Goal: Find specific page/section: Find specific page/section

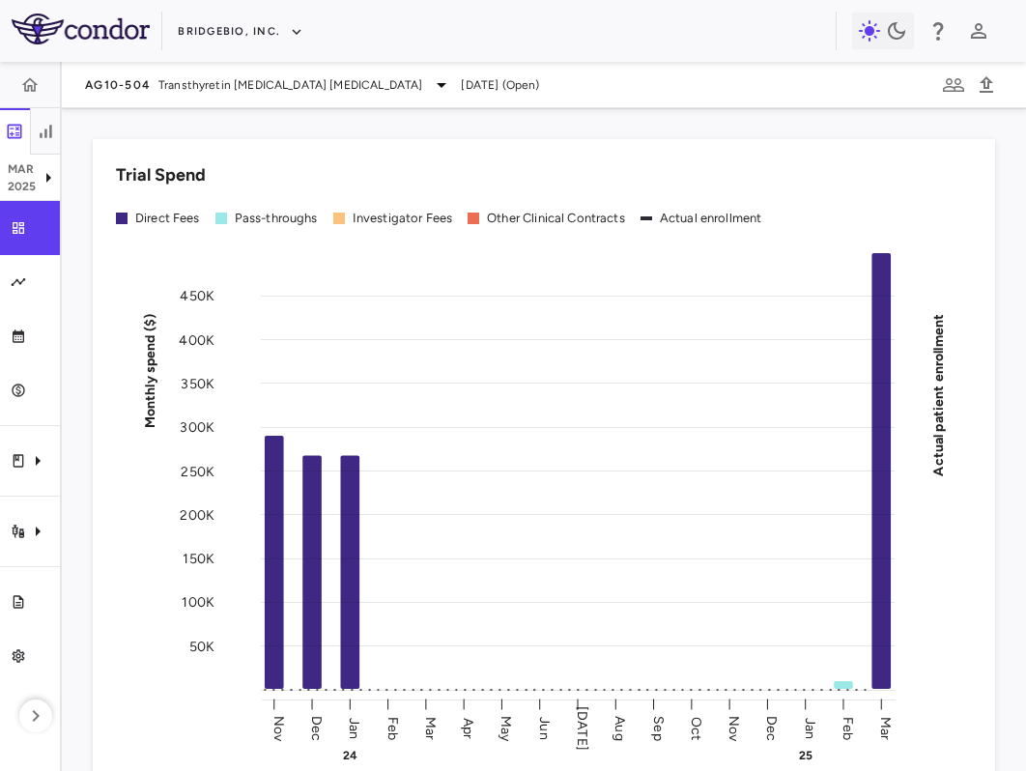
click at [308, 170] on div "Trial Spend" at bounding box center [544, 175] width 856 height 26
click at [237, 27] on button "BridgeBio, Inc." at bounding box center [241, 31] width 126 height 31
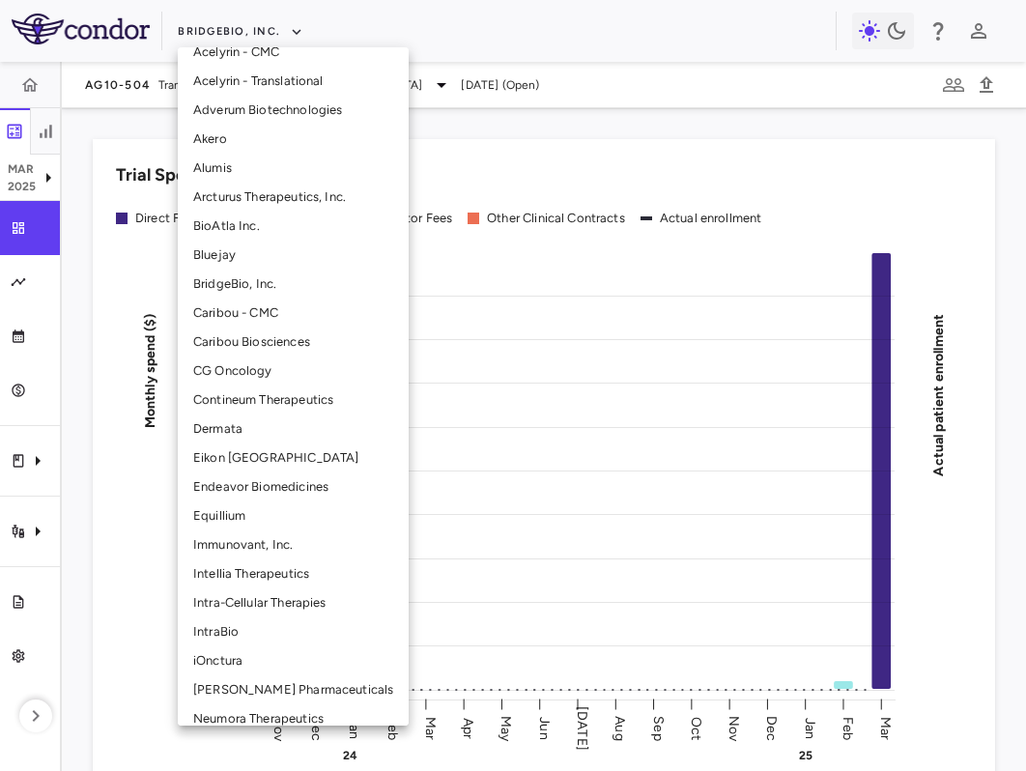
scroll to position [112, 0]
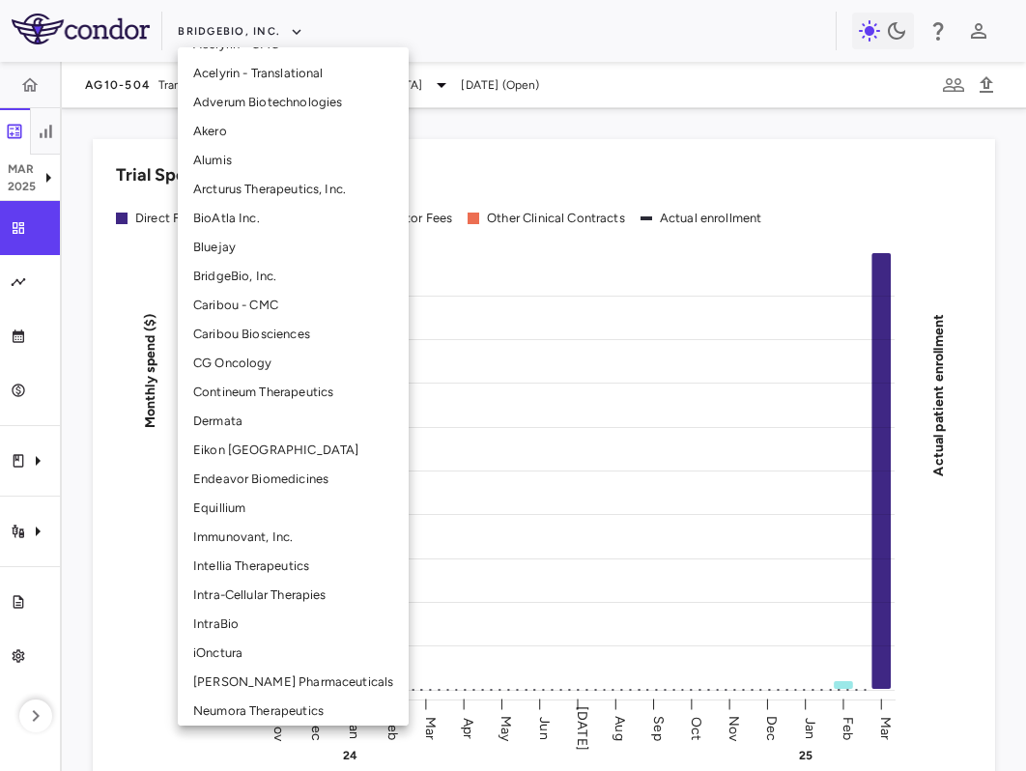
click at [322, 558] on li "Intellia Therapeutics" at bounding box center [293, 565] width 231 height 29
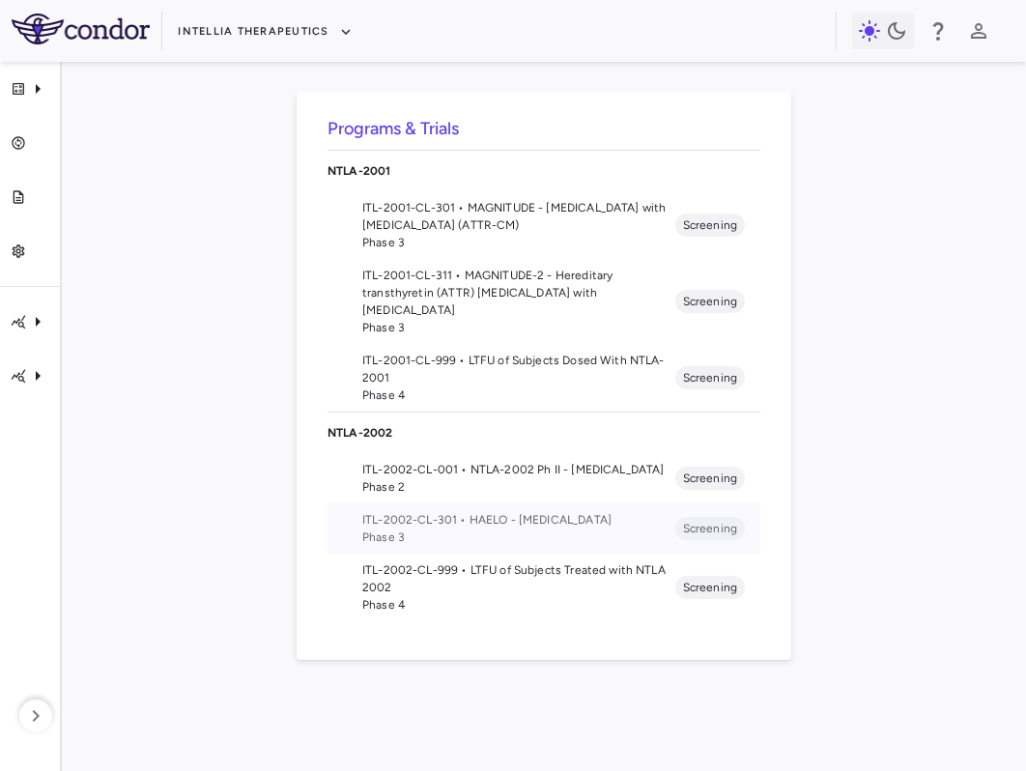
click at [472, 534] on span "Phase 3" at bounding box center [518, 536] width 313 height 17
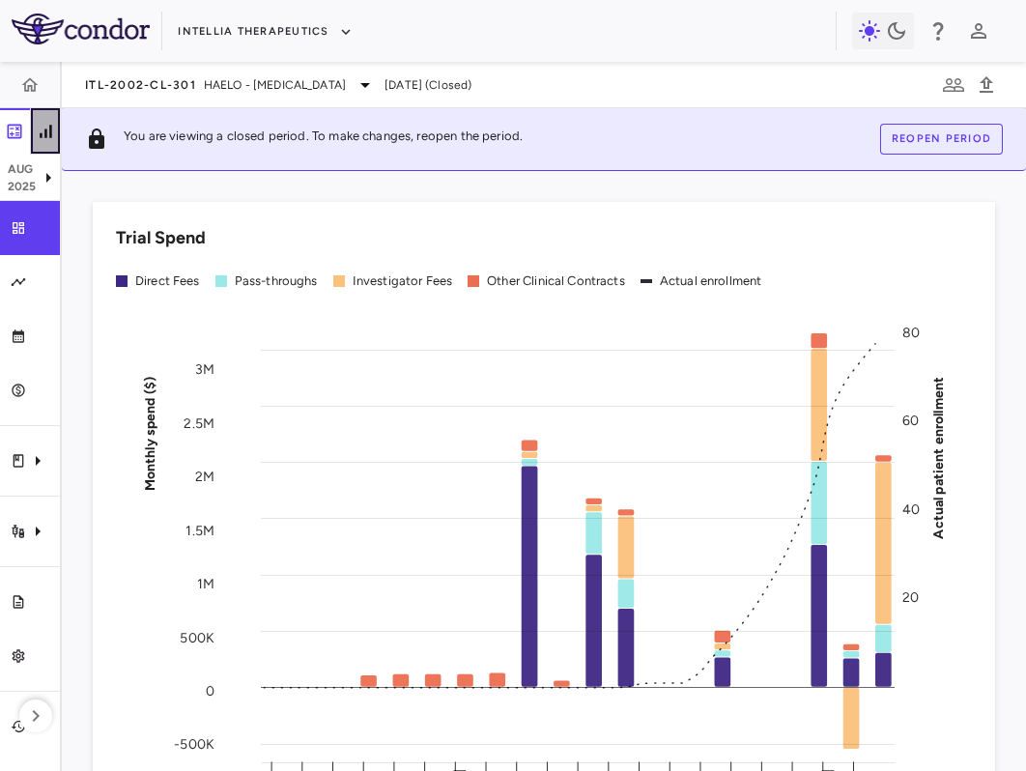
click at [45, 136] on icon "button" at bounding box center [46, 131] width 12 height 13
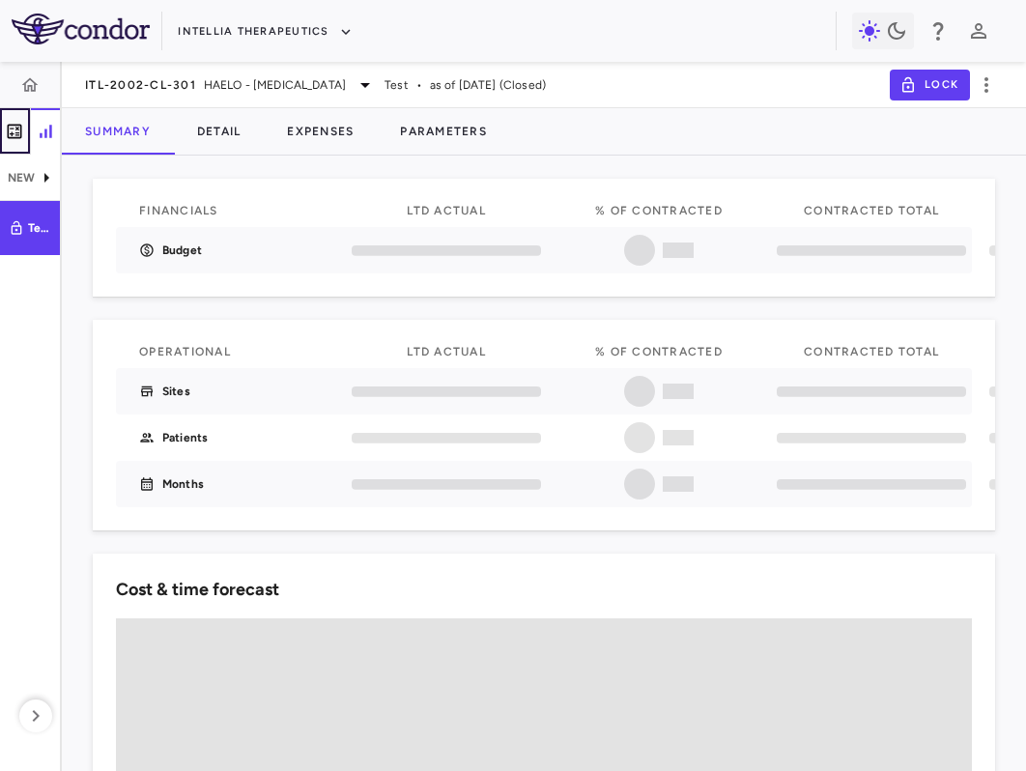
click at [10, 137] on icon "button" at bounding box center [15, 131] width 14 height 14
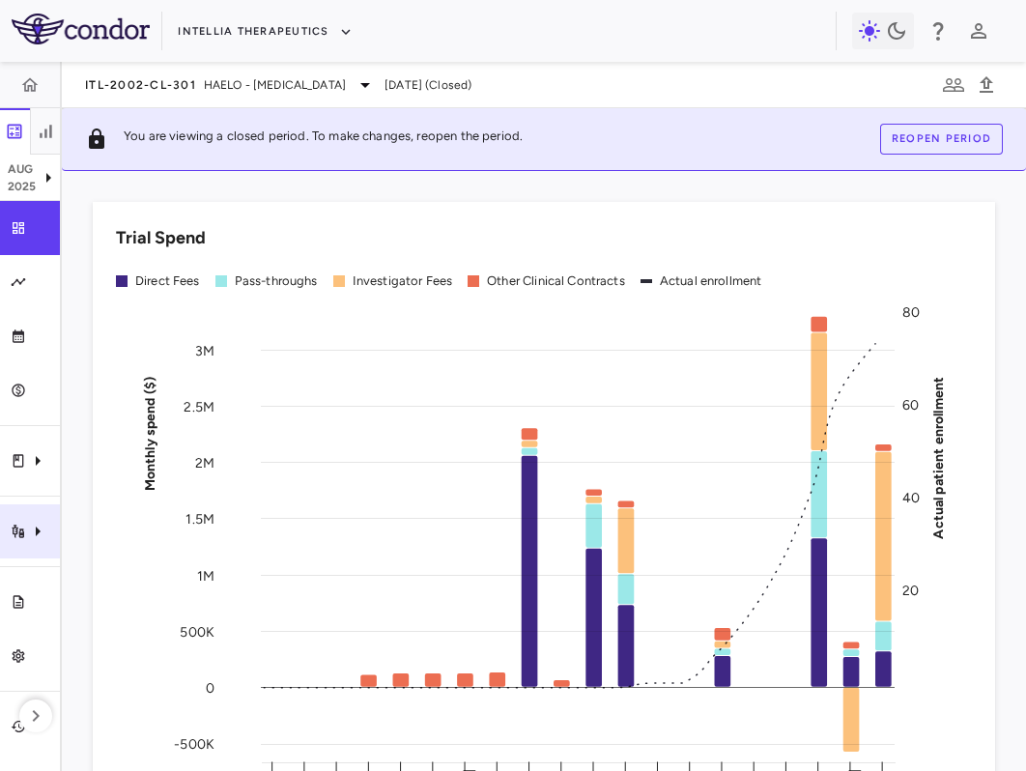
click at [23, 520] on div "Trial activity" at bounding box center [30, 531] width 60 height 54
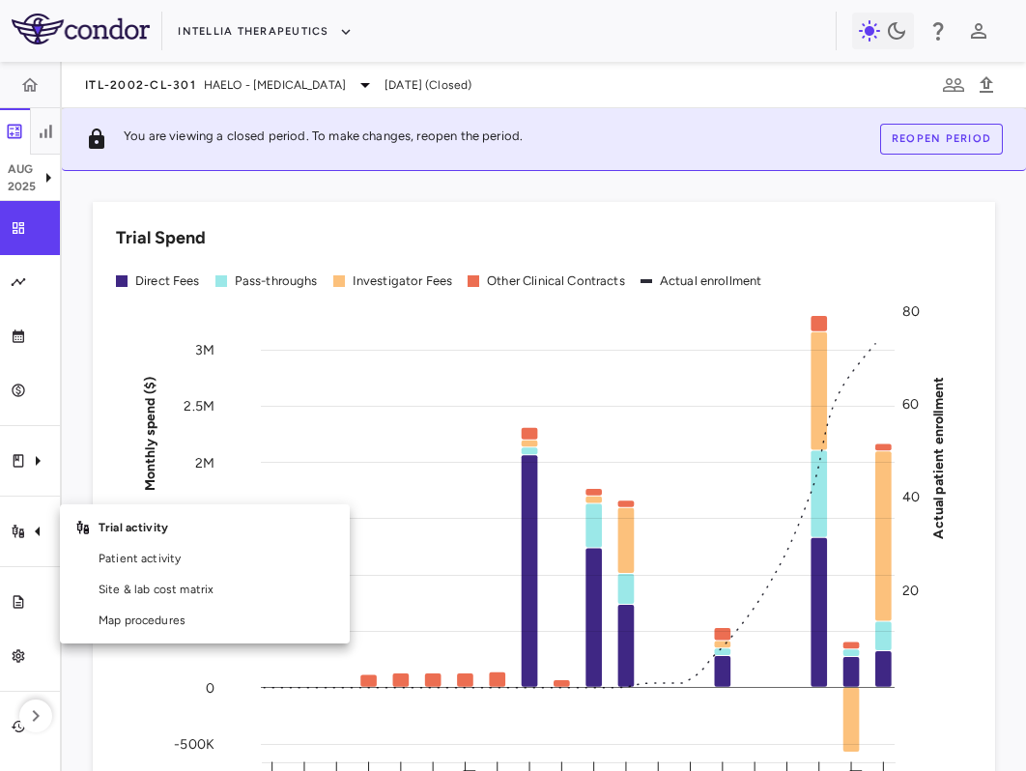
click at [42, 108] on div at bounding box center [513, 385] width 1026 height 771
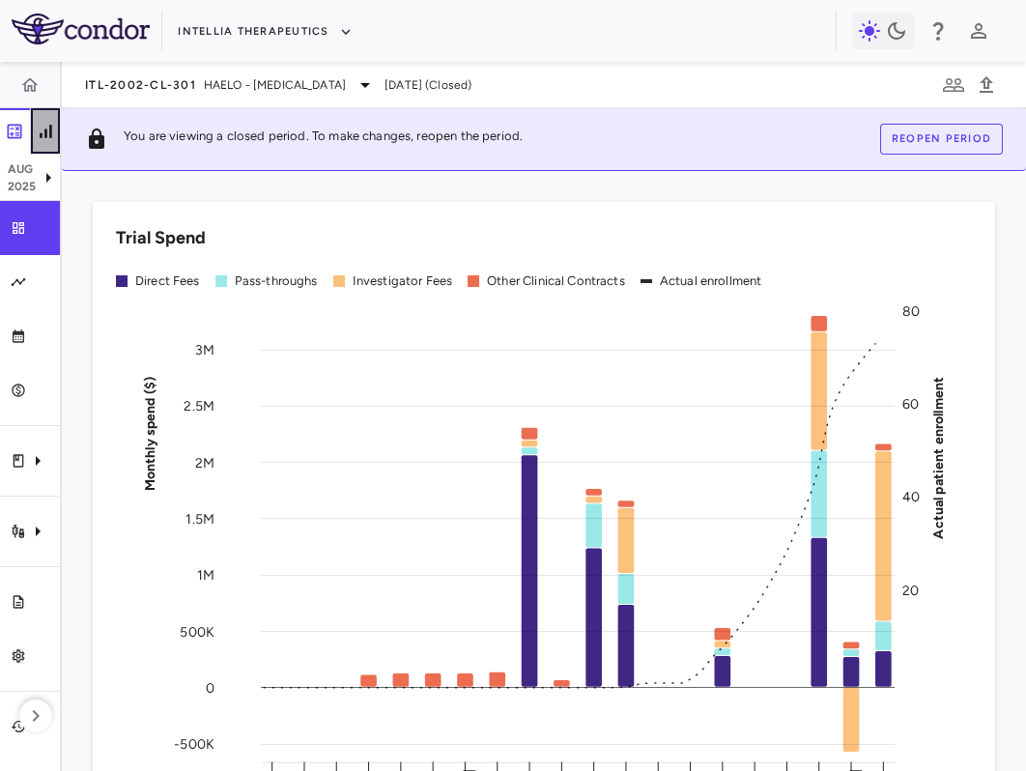
click at [43, 127] on icon "button" at bounding box center [45, 131] width 19 height 19
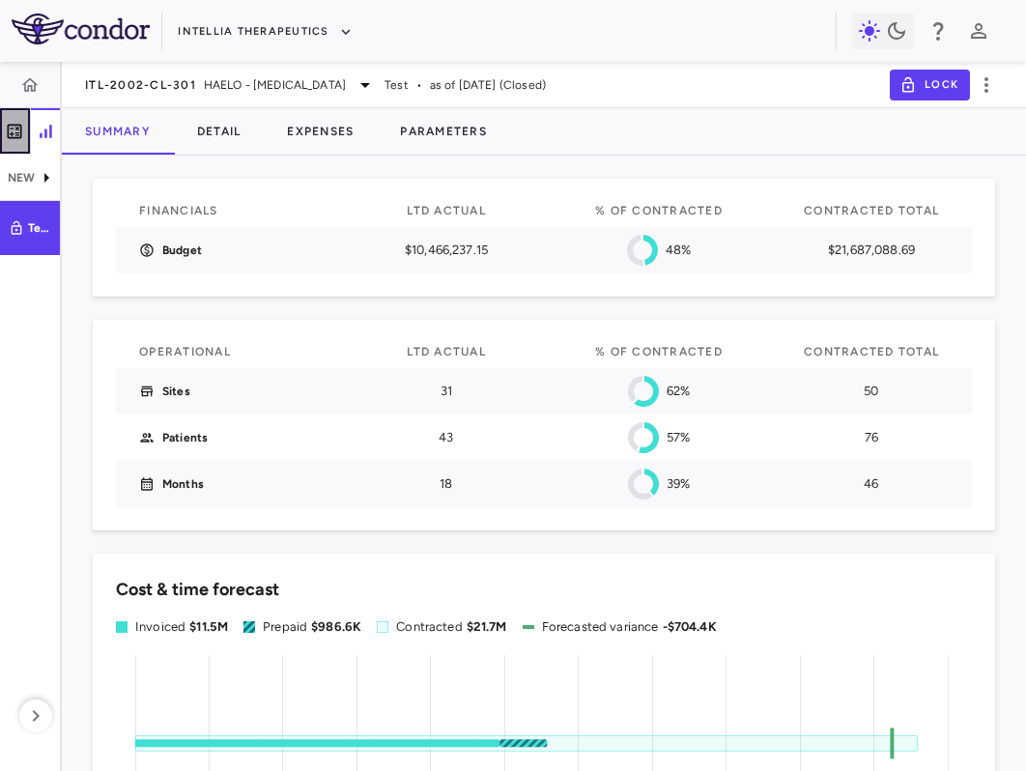
click at [9, 126] on icon "button" at bounding box center [14, 131] width 19 height 19
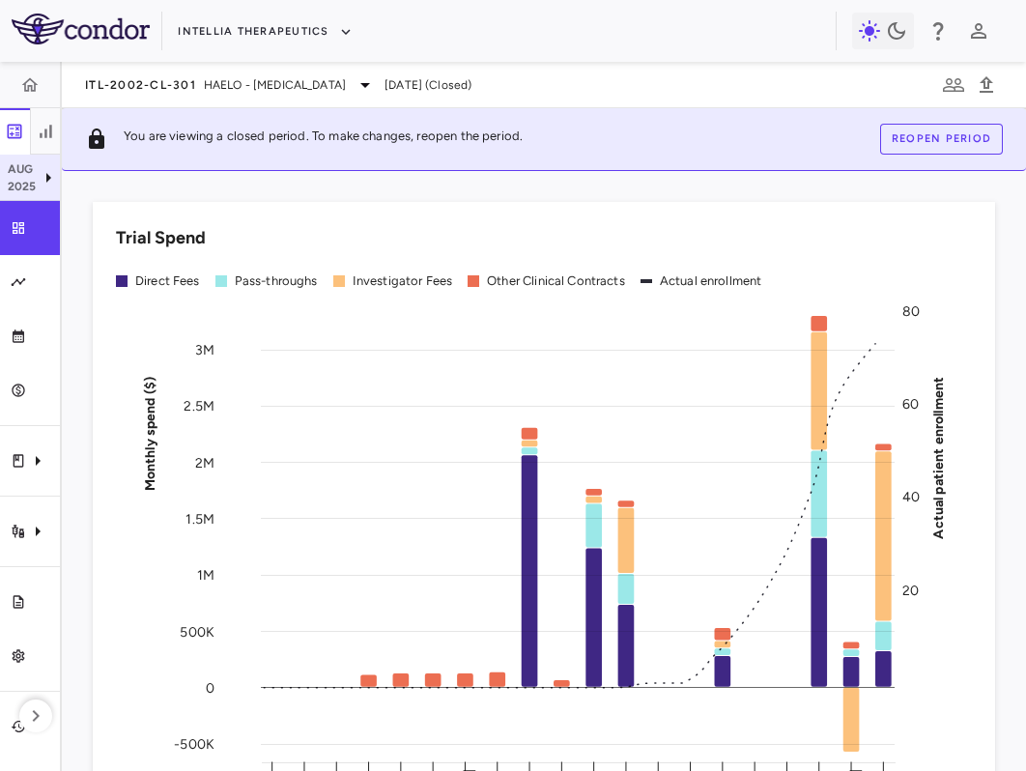
click at [33, 182] on p "2025" at bounding box center [22, 186] width 29 height 17
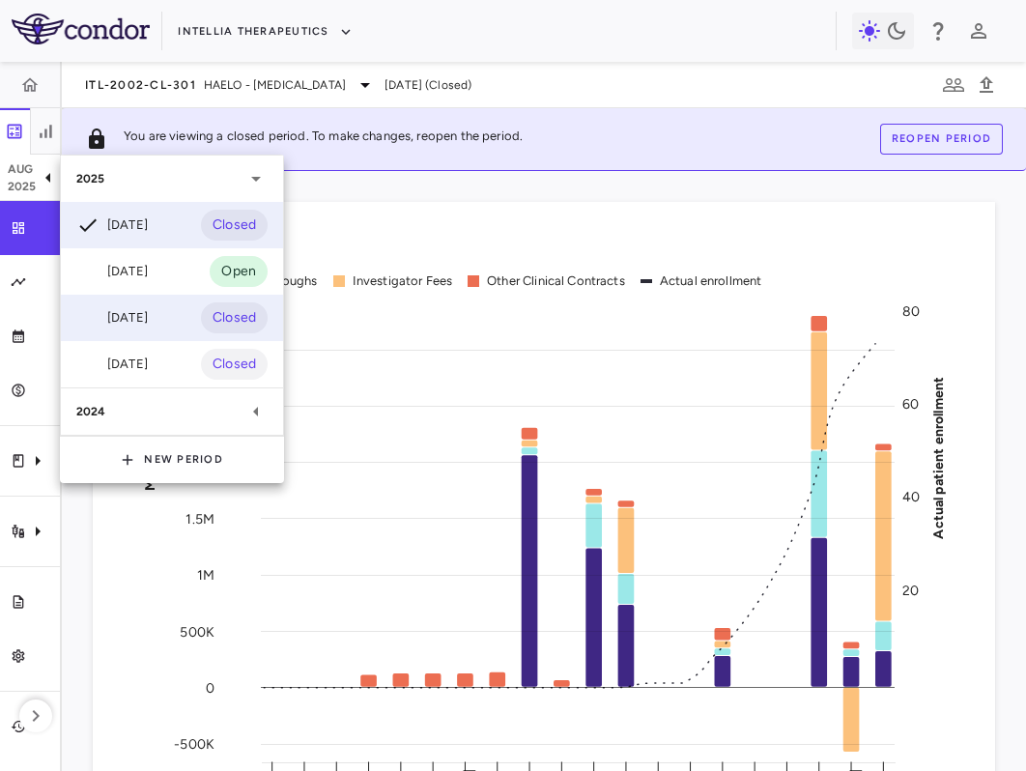
click at [148, 322] on div "[DATE]" at bounding box center [111, 317] width 71 height 23
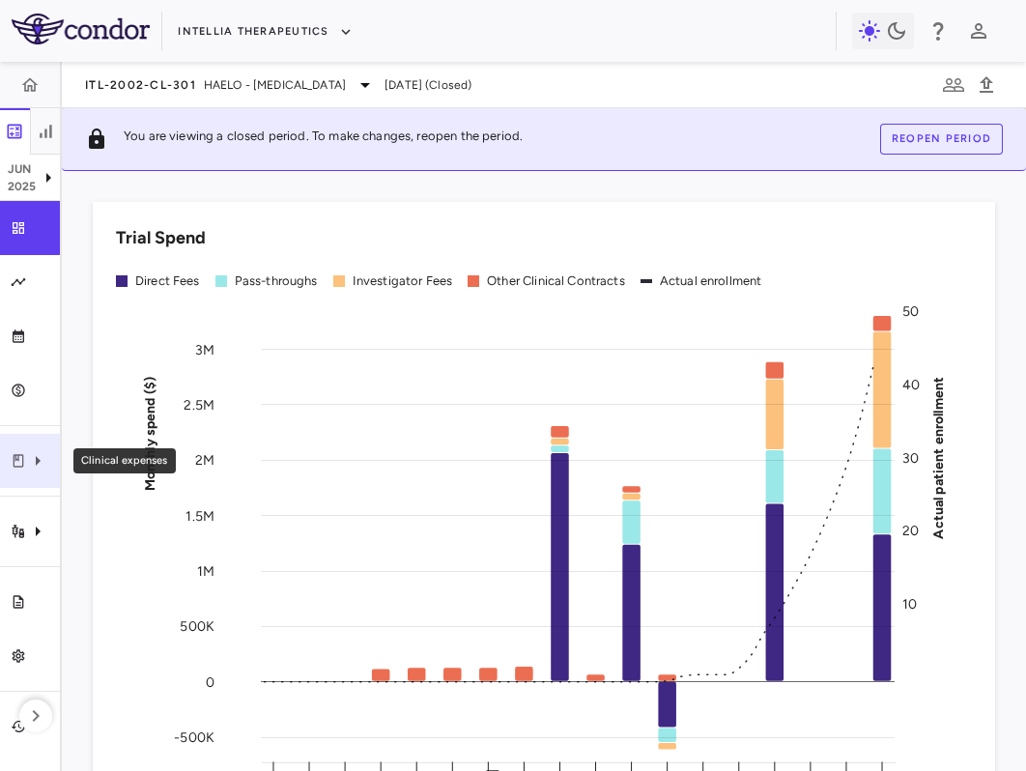
click at [28, 452] on icon "Clinical expenses" at bounding box center [37, 460] width 23 height 23
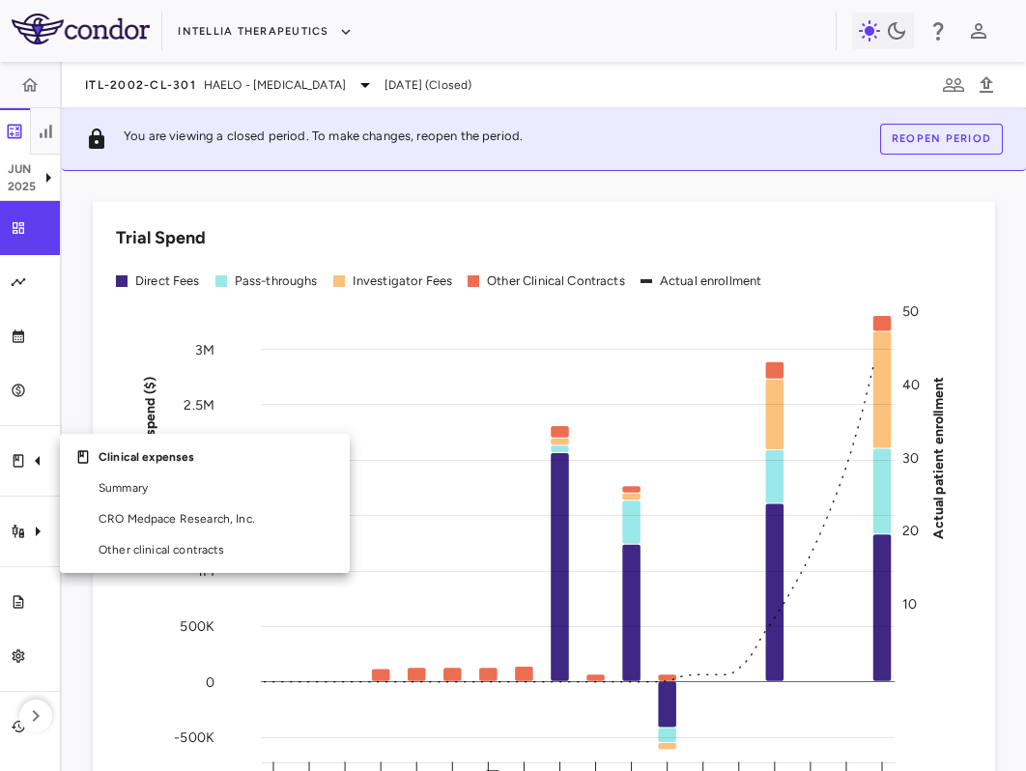
click at [25, 527] on div at bounding box center [513, 385] width 1026 height 771
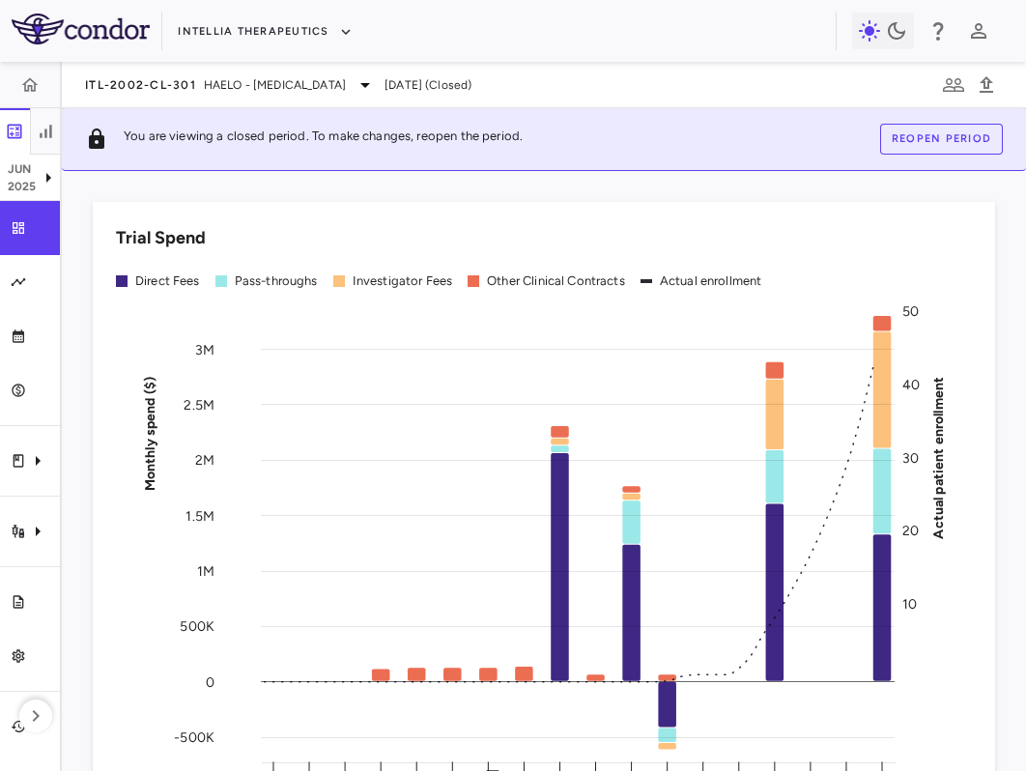
click at [30, 527] on icon "Trial activity" at bounding box center [37, 531] width 23 height 23
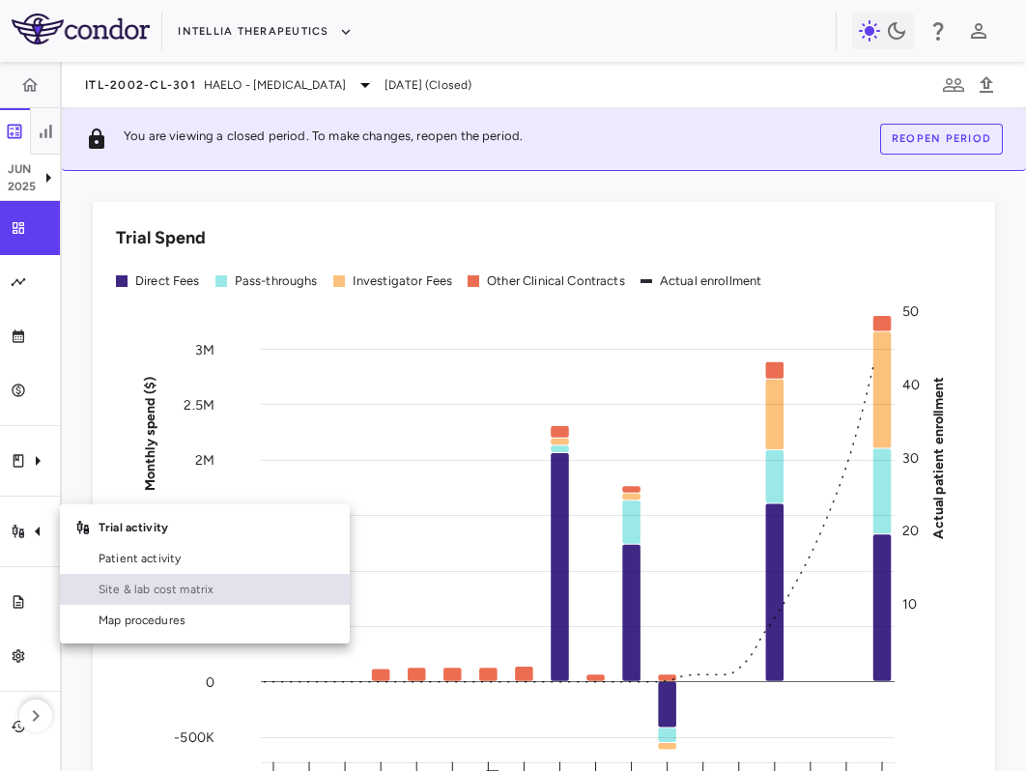
click at [155, 596] on span "Site & lab cost matrix" at bounding box center [217, 588] width 236 height 17
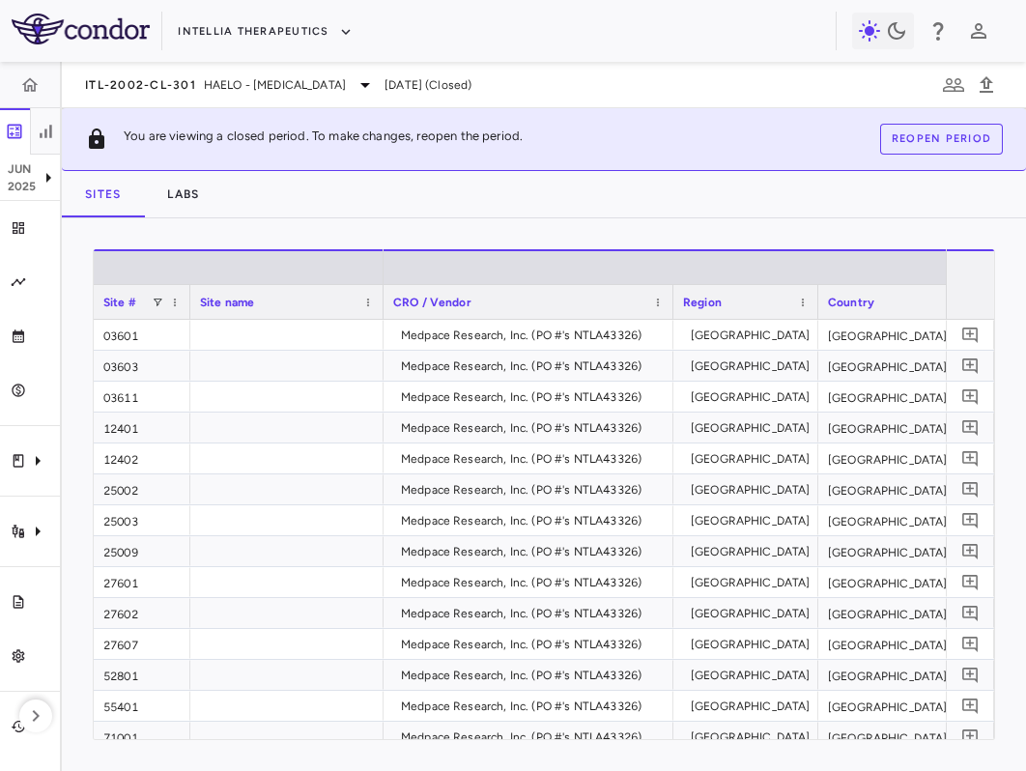
drag, startPoint x: 556, startPoint y: 96, endPoint x: 83, endPoint y: 75, distance: 473.7
click at [83, 75] on div "ITL-2002-CL-301 HAELO - [MEDICAL_DATA] [DATE] (Closed)" at bounding box center [544, 85] width 964 height 46
copy div "ITL-2002-CL-301 HAELO - [MEDICAL_DATA] [DATE] (Closed)"
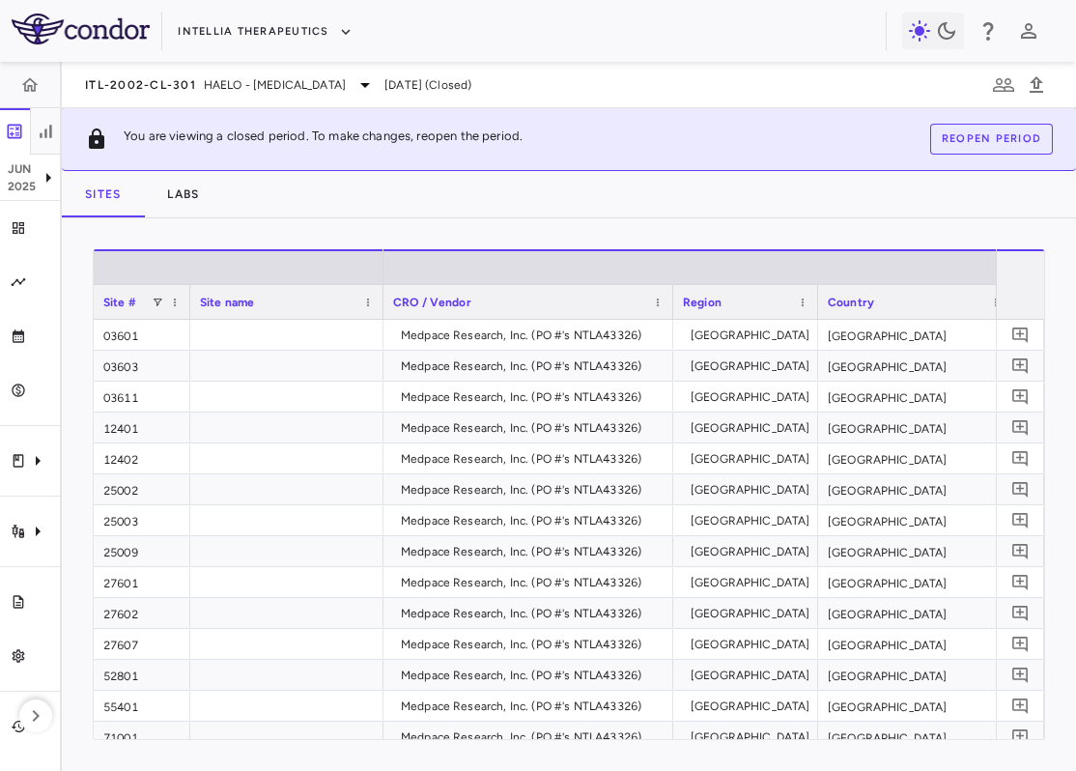
click at [522, 205] on div "Sites Labs" at bounding box center [569, 194] width 1014 height 46
